Goal: Information Seeking & Learning: Learn about a topic

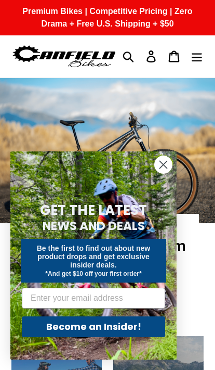
click at [165, 165] on circle "Close dialog" at bounding box center [163, 164] width 17 height 17
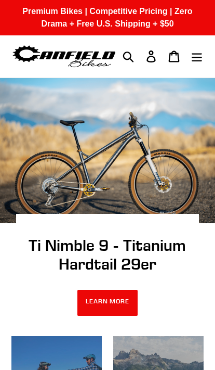
click at [184, 62] on link "Cart 0 items" at bounding box center [174, 56] width 23 height 22
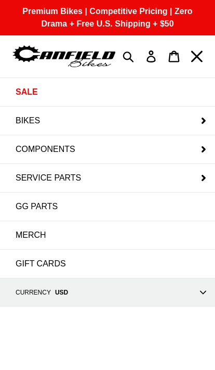
click at [207, 122] on button "BIKES" at bounding box center [107, 121] width 215 height 28
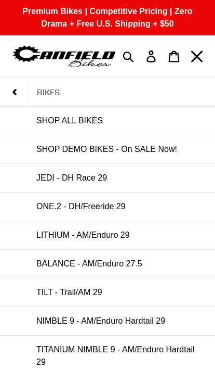
click at [86, 122] on span "SHOP ALL BIKES" at bounding box center [69, 120] width 67 height 9
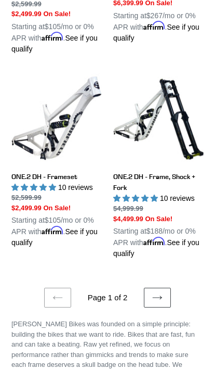
scroll to position [2320, 0]
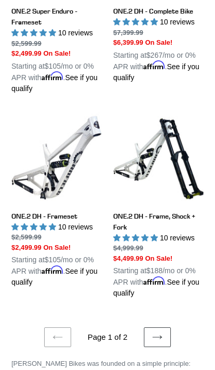
click at [161, 332] on icon at bounding box center [157, 337] width 10 height 10
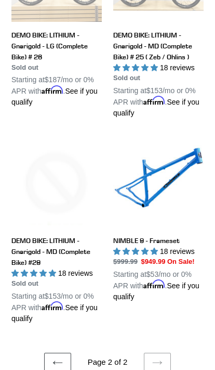
scroll to position [2010, 0]
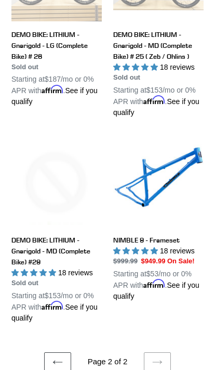
click at [168, 221] on link "NIMBLE 9 - Frameset" at bounding box center [158, 218] width 90 height 165
click at [68, 352] on link "Previous page" at bounding box center [57, 362] width 27 height 20
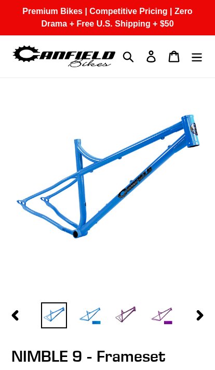
select select "highest-rating"
click at [168, 319] on img at bounding box center [162, 315] width 26 height 26
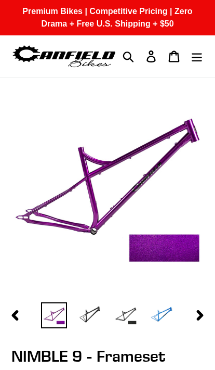
click at [121, 318] on img at bounding box center [126, 315] width 26 height 26
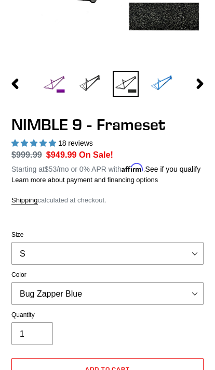
scroll to position [263, 0]
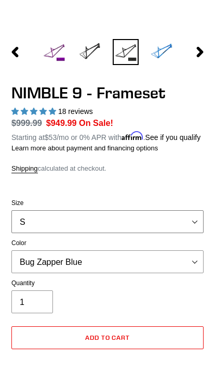
click at [172, 229] on select "S M L XL" at bounding box center [107, 221] width 192 height 23
select select "L"
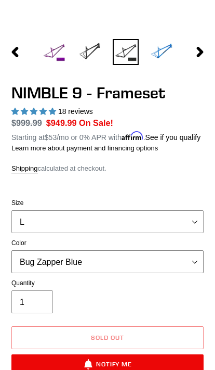
click at [156, 273] on select "Bug Zapper Blue Purple Haze -Sold Out Galaxy Black" at bounding box center [107, 261] width 192 height 23
click at [142, 273] on select "Bug Zapper Blue Purple Haze -Sold Out Galaxy Black" at bounding box center [107, 261] width 192 height 23
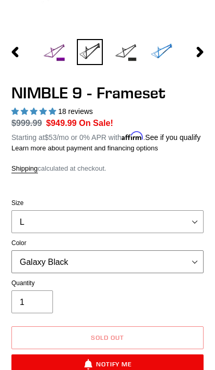
click at [132, 272] on select "Bug Zapper Blue Purple Haze -Sold Out Galaxy Black" at bounding box center [107, 261] width 192 height 23
select select "Purple Haze -Sold Out"
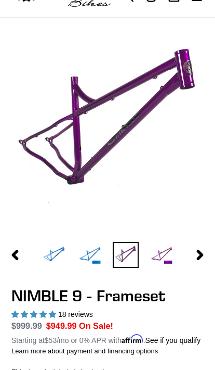
scroll to position [33, 0]
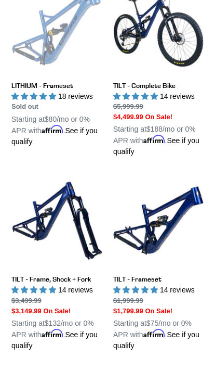
scroll to position [459, 0]
click at [161, 279] on link "TILT - Frameset" at bounding box center [158, 263] width 90 height 176
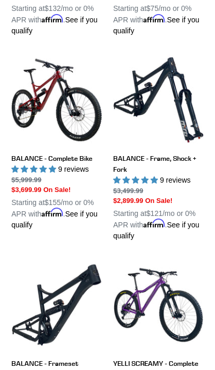
scroll to position [773, 0]
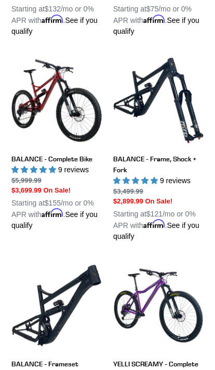
click at [178, 159] on link "BALANCE - Frame, Shock + Fork" at bounding box center [158, 148] width 90 height 187
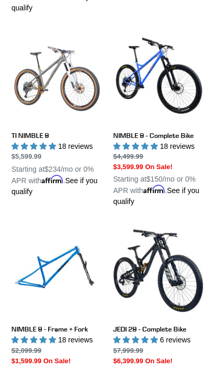
scroll to position [1413, 0]
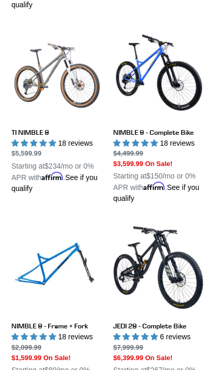
click at [29, 290] on link "NIMBLE 9 - Frame + Fork" at bounding box center [56, 310] width 90 height 176
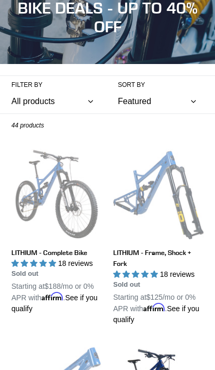
scroll to position [0, 0]
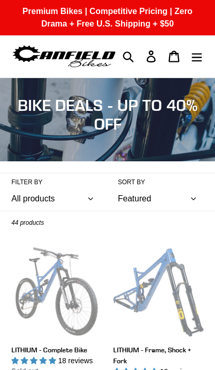
click at [203, 63] on button "Menu" at bounding box center [197, 56] width 23 height 22
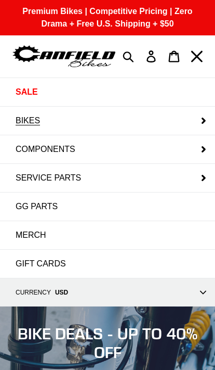
click at [201, 181] on button "SERVICE PARTS" at bounding box center [107, 178] width 215 height 28
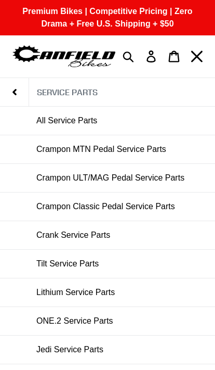
click at [44, 151] on span "Crampon MTN Pedal Service Parts" at bounding box center [101, 149] width 130 height 9
click at [173, 209] on span "Crampon Classic Pedal Service Parts" at bounding box center [105, 206] width 139 height 9
click at [174, 184] on link "Crampon ULT/MAG Pedal Service Parts" at bounding box center [107, 178] width 215 height 28
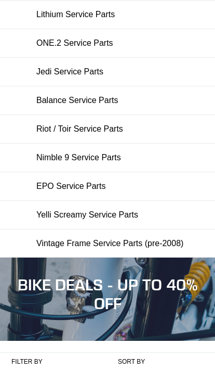
scroll to position [275, 0]
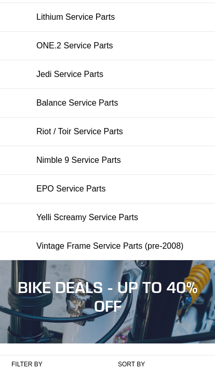
click at [161, 243] on span "Vintage Frame Service Parts (pre-2008)" at bounding box center [109, 245] width 147 height 9
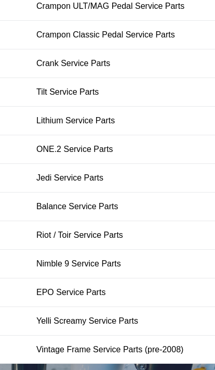
scroll to position [155, 0]
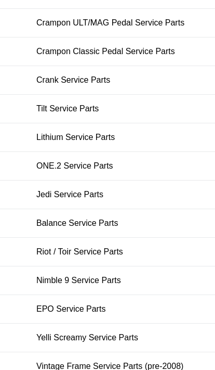
click at [127, 198] on link "Jedi Service Parts" at bounding box center [107, 194] width 215 height 28
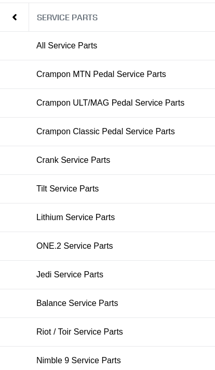
scroll to position [0, 0]
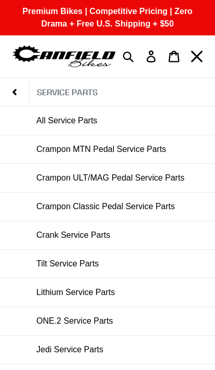
click at [199, 59] on icon "Menu" at bounding box center [196, 55] width 11 height 11
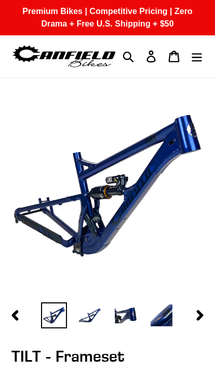
select select "highest-rating"
click at [130, 309] on img at bounding box center [126, 315] width 26 height 26
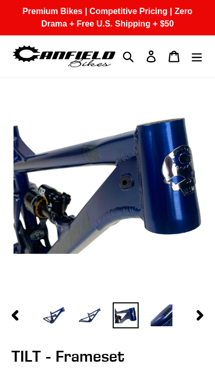
click at [169, 314] on img at bounding box center [162, 315] width 26 height 26
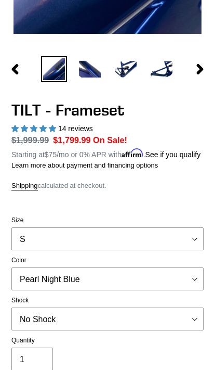
scroll to position [250, 0]
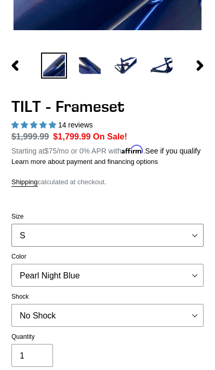
click at [168, 243] on select "S M L XL" at bounding box center [107, 235] width 192 height 23
select select "L"
click at [146, 320] on select "No Shock Cane Creek DB Kitsuma Air RockShox Deluxe Ultimate Fox FLOAT X EXT Sto…" at bounding box center [107, 315] width 192 height 23
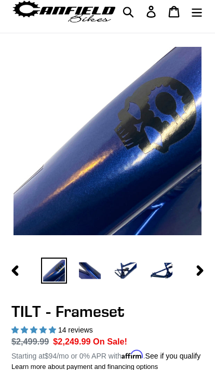
scroll to position [45, 0]
click at [133, 266] on img at bounding box center [126, 270] width 26 height 26
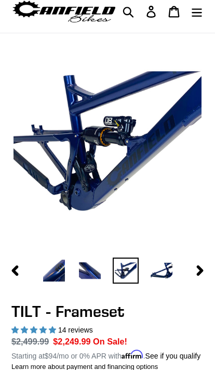
click at [174, 267] on img at bounding box center [162, 270] width 26 height 26
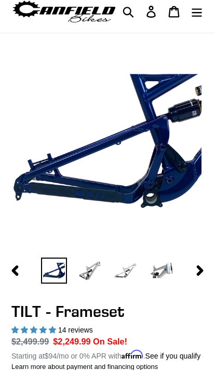
click at [206, 267] on button "Next slide" at bounding box center [200, 270] width 26 height 19
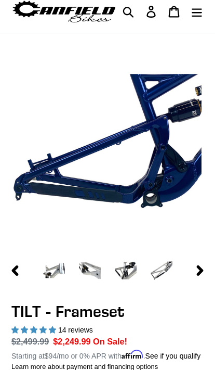
click at [161, 273] on img at bounding box center [162, 270] width 26 height 26
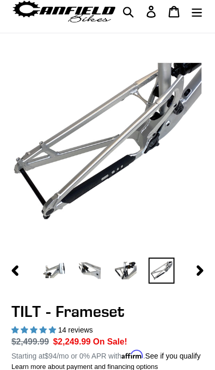
click at [123, 274] on img at bounding box center [126, 270] width 26 height 26
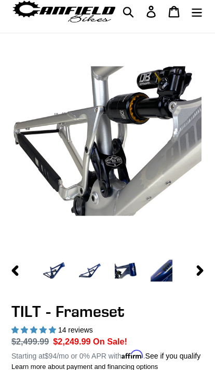
click at [95, 273] on img at bounding box center [90, 270] width 26 height 26
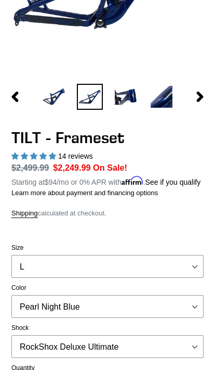
scroll to position [315, 0]
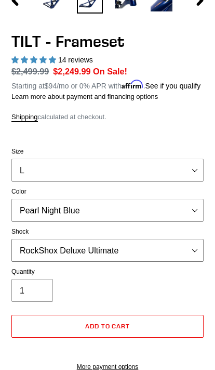
click at [158, 260] on select "No Shock Cane Creek DB Kitsuma Air RockShox Deluxe Ultimate Fox FLOAT X EXT Sto…" at bounding box center [107, 250] width 192 height 23
select select "Fox FLOAT X"
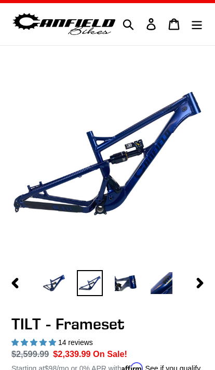
scroll to position [32, 0]
click at [197, 279] on icon "button" at bounding box center [200, 283] width 10 height 10
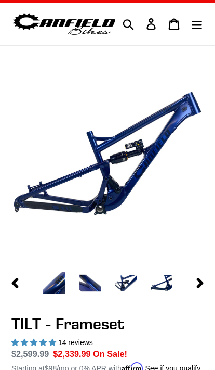
click at [163, 286] on img at bounding box center [162, 283] width 26 height 26
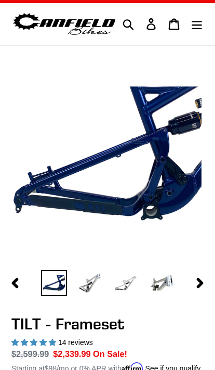
click at [128, 289] on img at bounding box center [126, 283] width 26 height 26
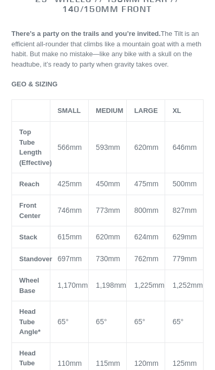
scroll to position [834, 0]
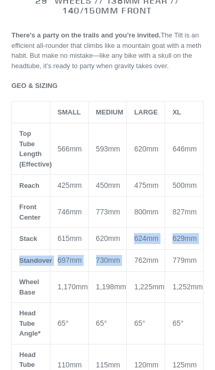
click at [136, 334] on td "65 °" at bounding box center [146, 324] width 38 height 42
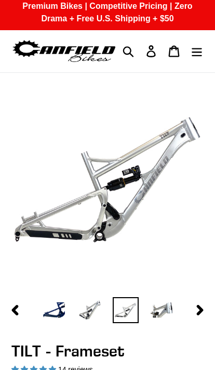
scroll to position [0, 0]
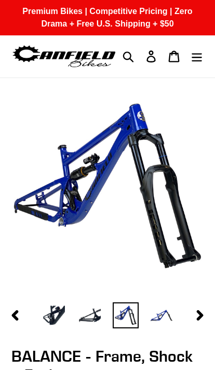
select select "highest-rating"
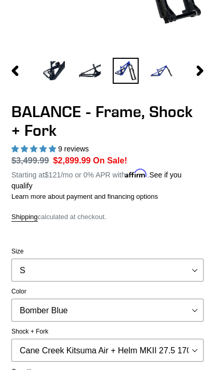
scroll to position [231, 0]
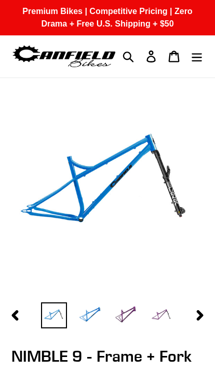
select select "highest-rating"
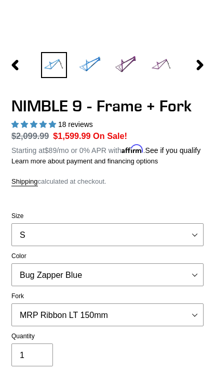
scroll to position [250, 0]
click at [164, 243] on select "S M L XL" at bounding box center [107, 234] width 192 height 23
select select "L"
click at [166, 282] on select "Bug Zapper Blue Purple Haze - Sold Out Galaxy Black" at bounding box center [107, 274] width 192 height 23
click at [167, 282] on select "Bug Zapper Blue Purple Haze - Sold Out Galaxy Black" at bounding box center [107, 274] width 192 height 23
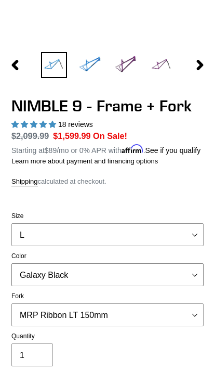
select select "Purple Haze - Sold Out"
click at [157, 320] on select "MRP Ribbon LT 150mm Fox 36 Factory Grip X 150mm (Special Order) RockShox Lyrik …" at bounding box center [107, 314] width 192 height 23
select select "RockShox Lyrik Ultimate 150mm (Green - Special Order)"
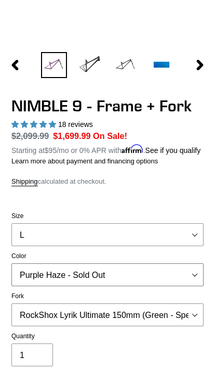
click at [168, 277] on select "Bug Zapper Blue Purple Haze - Sold Out Galaxy Black" at bounding box center [107, 274] width 192 height 23
select select "Galaxy Black"
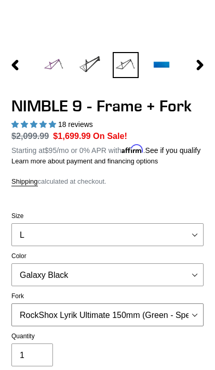
click at [164, 324] on select "MRP Ribbon LT 150mm Fox 36 Factory Grip X 150mm (Special Order) RockShox Lyrik …" at bounding box center [107, 314] width 192 height 23
select select "Fox 36 SL Factory Grip X 140mm"
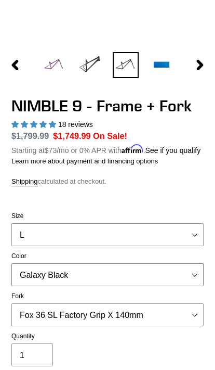
click at [172, 275] on select "Bug Zapper Blue Purple Haze - Sold Out Galaxy Black" at bounding box center [107, 274] width 192 height 23
select select "Bug Zapper Blue"
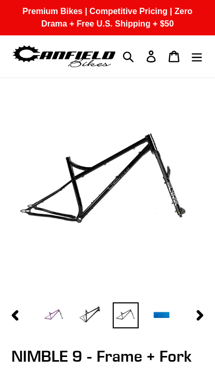
click at [170, 313] on img at bounding box center [162, 315] width 26 height 26
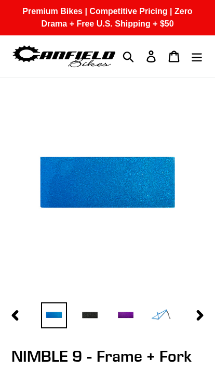
click at [94, 324] on img at bounding box center [90, 315] width 26 height 26
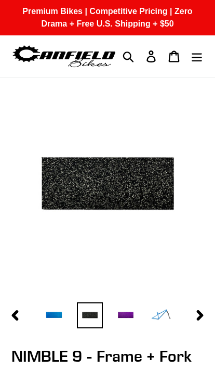
click at [122, 316] on img at bounding box center [126, 315] width 26 height 26
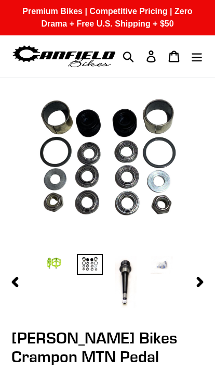
select select "highest-rating"
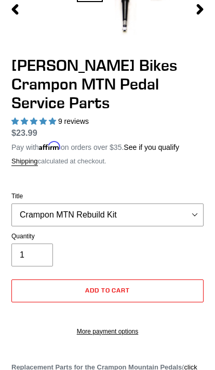
scroll to position [273, 0]
click at [22, 203] on select "Crampon MTN Rebuild Kit Crampon MTN 4mm x 8mm Pin Kit - Silver (20) Crampon MTN…" at bounding box center [107, 214] width 192 height 23
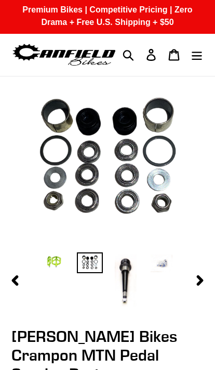
scroll to position [0, 0]
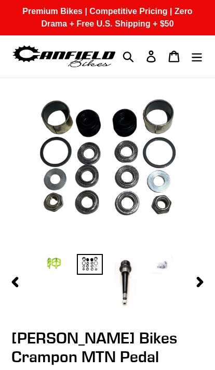
click at [194, 277] on button "Next slide" at bounding box center [200, 281] width 26 height 19
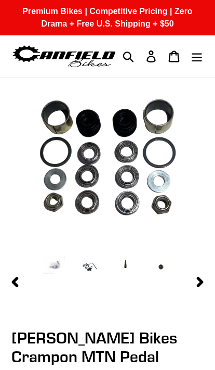
click at [124, 265] on img at bounding box center [126, 264] width 26 height 21
select select "Crampon MTN 8mm thin walled socket"
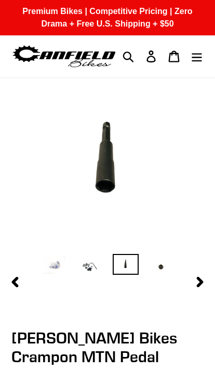
click at [166, 264] on img at bounding box center [162, 266] width 26 height 24
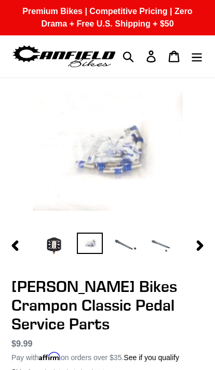
click at [132, 248] on img at bounding box center [126, 245] width 26 height 26
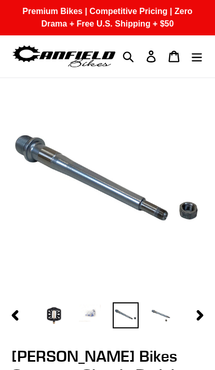
click at [171, 308] on img at bounding box center [162, 315] width 26 height 26
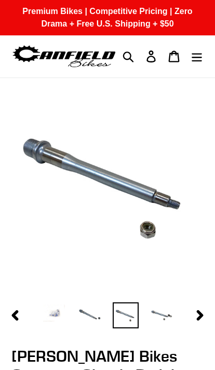
click at [199, 315] on icon "button" at bounding box center [200, 315] width 10 height 10
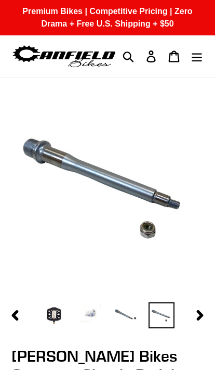
click at [58, 320] on img at bounding box center [54, 315] width 26 height 26
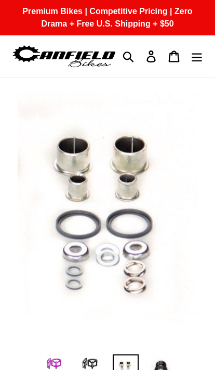
select select "highest-rating"
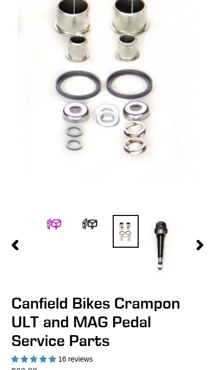
scroll to position [139, 0]
click at [94, 228] on img at bounding box center [90, 224] width 26 height 19
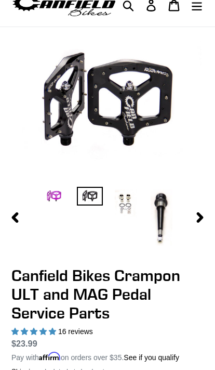
scroll to position [48, 0]
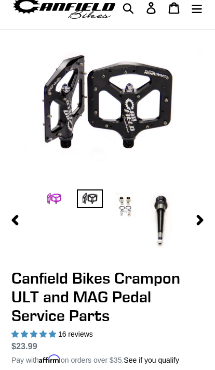
click at [43, 202] on img at bounding box center [54, 198] width 26 height 19
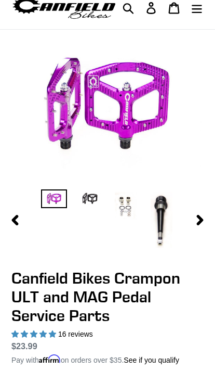
scroll to position [0, 0]
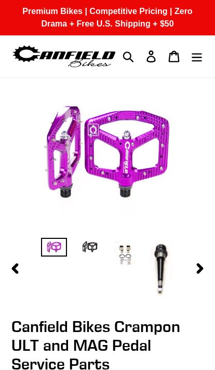
click at [192, 268] on button "Next slide" at bounding box center [200, 268] width 26 height 19
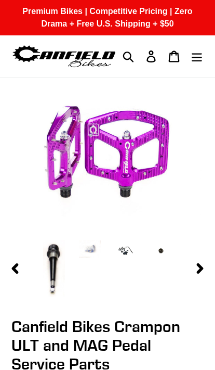
click at [195, 265] on icon "button" at bounding box center [200, 268] width 10 height 10
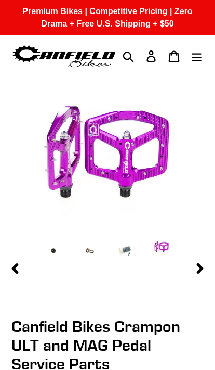
click at [125, 259] on img at bounding box center [126, 251] width 26 height 26
select select "Crampon ULT and MAG 4mm x 10mm 'Mud' Pin Kit (20)"
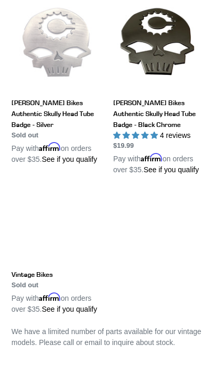
scroll to position [256, 0]
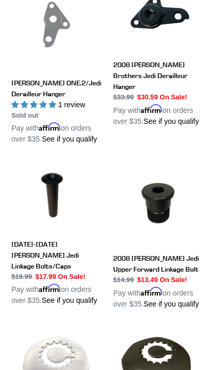
scroll to position [684, 0]
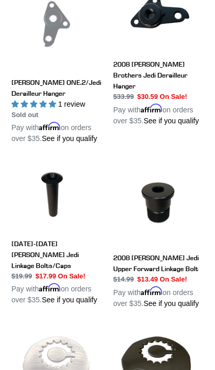
click at [163, 270] on link "2008 [PERSON_NAME] Jedi Upper Forward Linkage Bolt" at bounding box center [158, 235] width 90 height 146
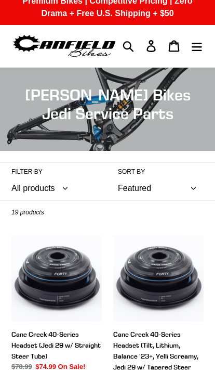
scroll to position [0, 0]
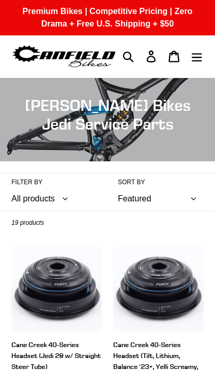
click at [198, 62] on icon "Menu" at bounding box center [196, 56] width 11 height 12
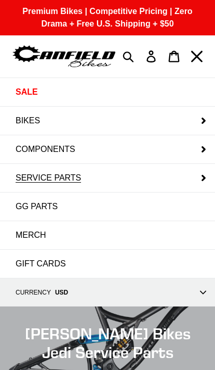
click at [206, 184] on button "SERVICE PARTS" at bounding box center [107, 178] width 215 height 28
